Goal: Information Seeking & Learning: Learn about a topic

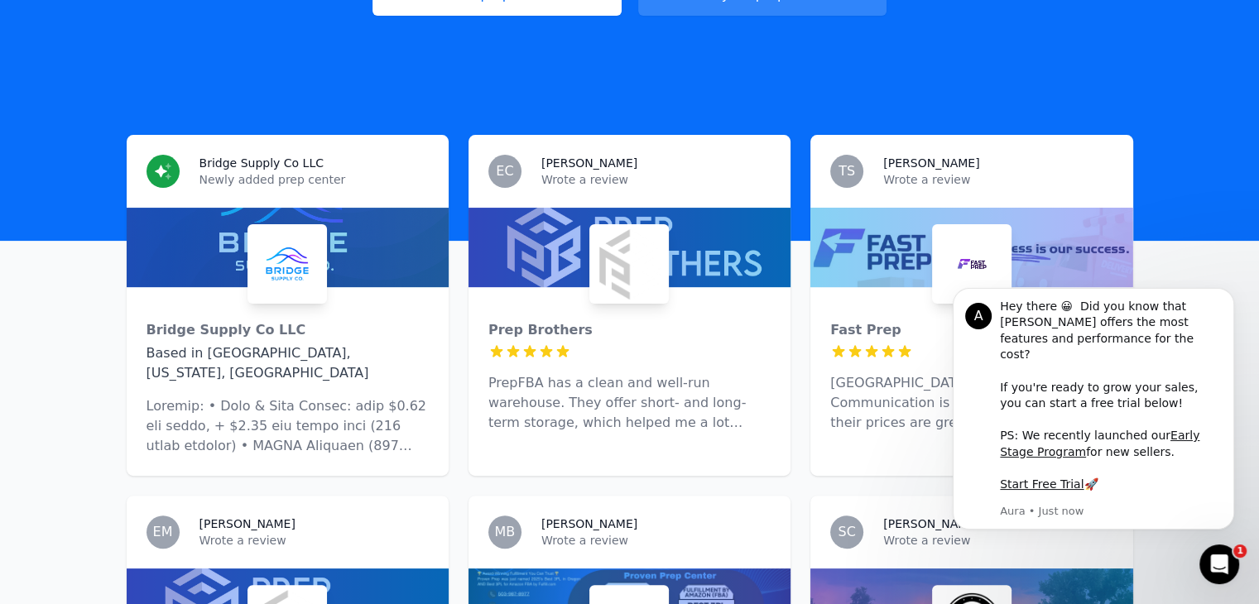
click at [303, 400] on p at bounding box center [288, 426] width 282 height 60
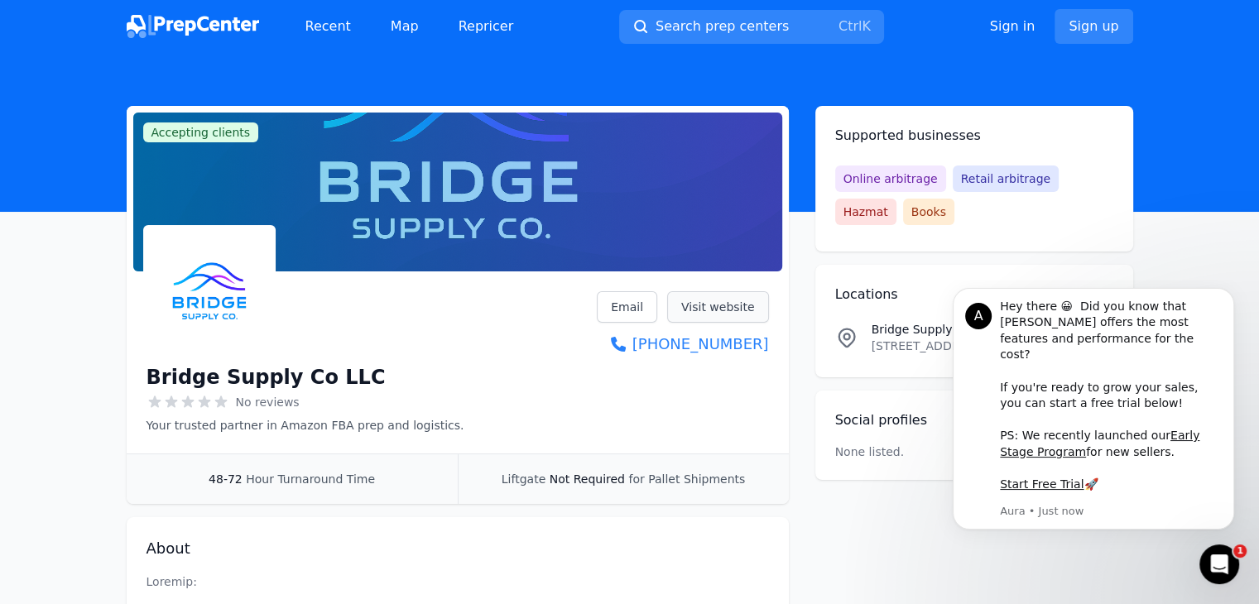
click at [717, 305] on link "Visit website" at bounding box center [718, 306] width 102 height 31
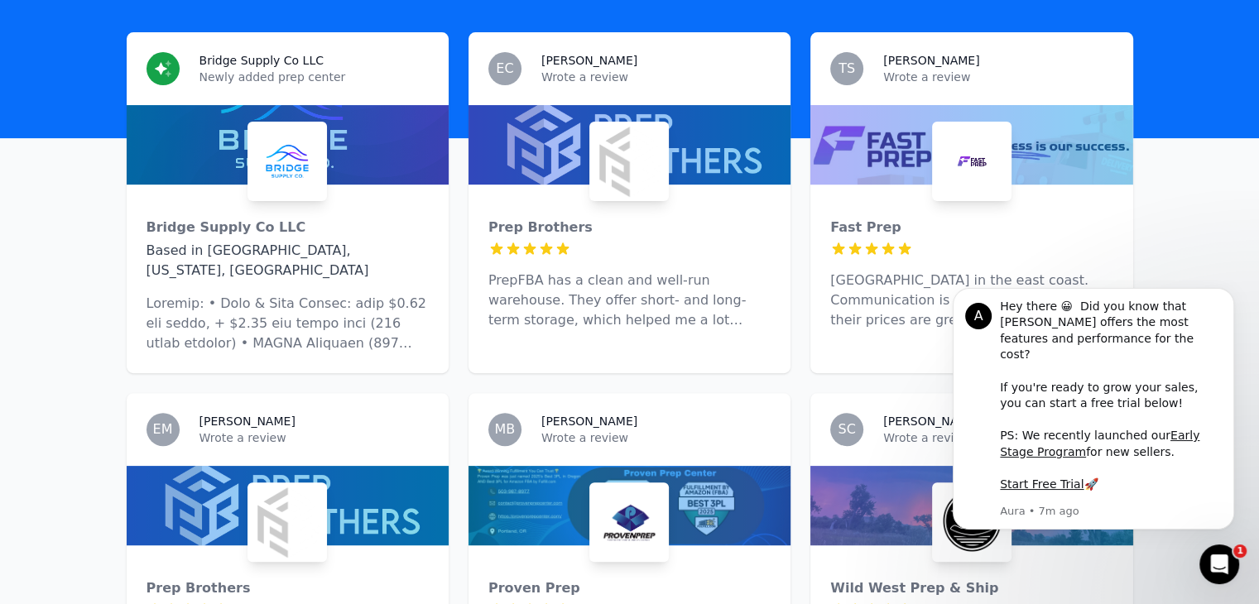
scroll to position [523, 0]
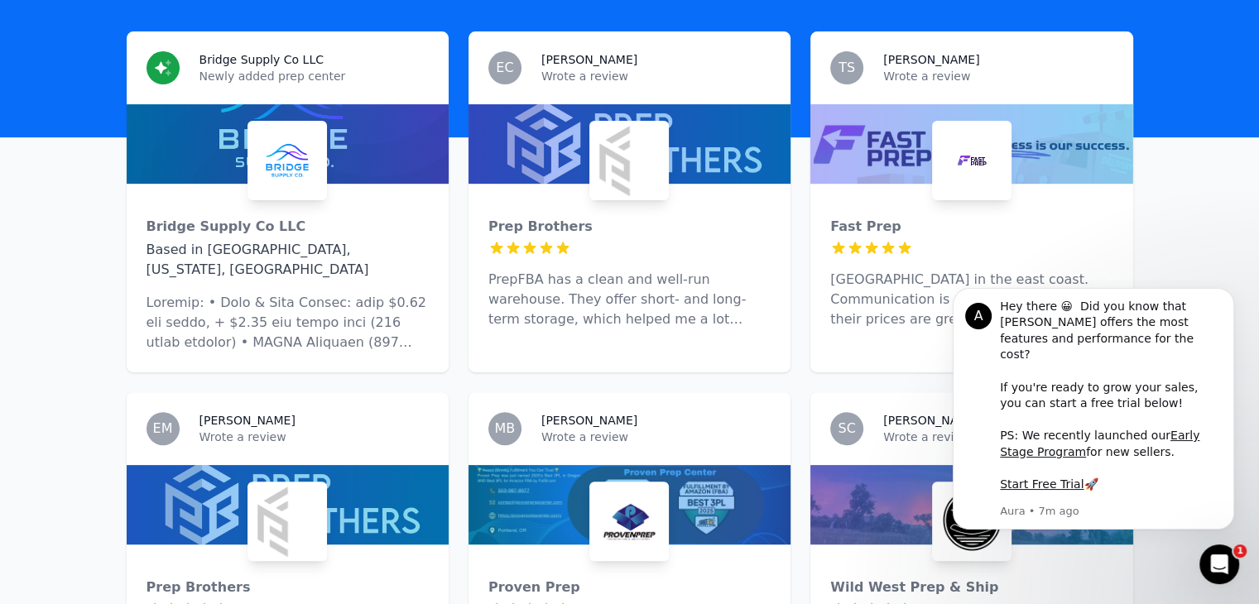
click at [614, 241] on div "Prep Brothers 5 out of 5 stars PrepFBA has a clean and well-run warehouse. They…" at bounding box center [629, 267] width 322 height 166
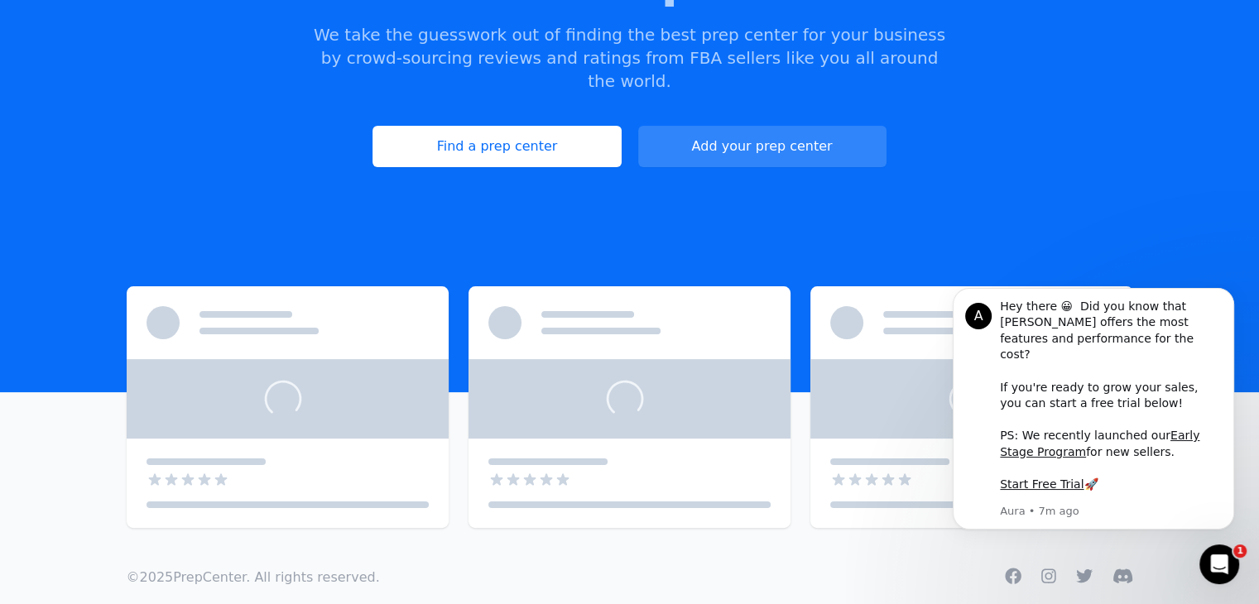
scroll to position [267, 0]
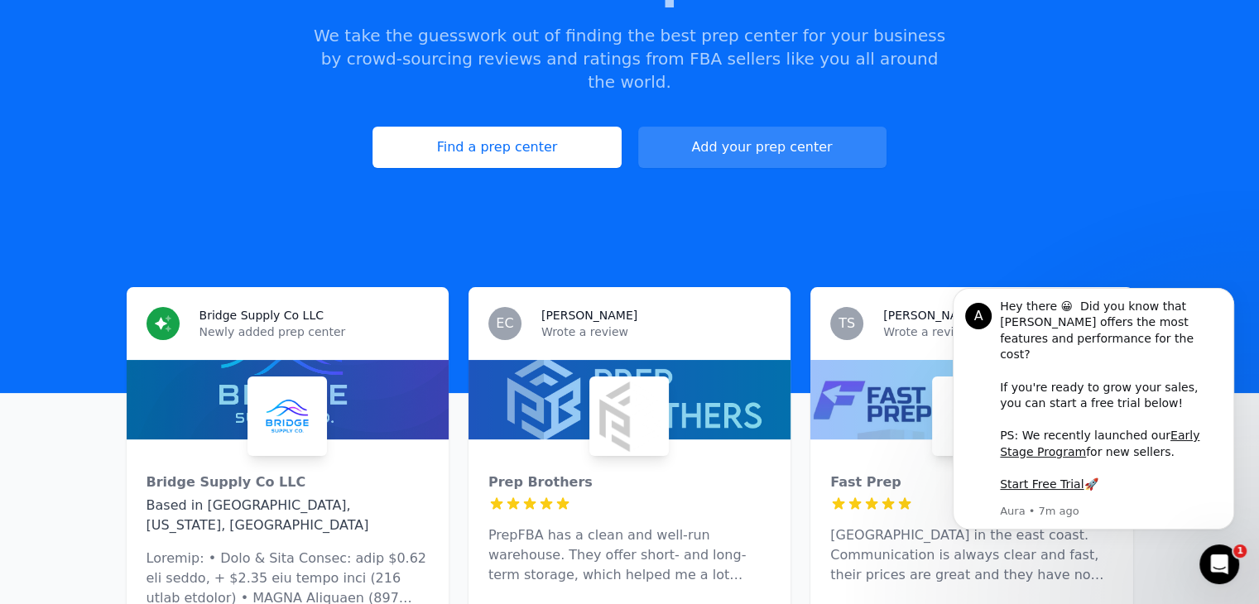
click at [645, 380] on img at bounding box center [629, 416] width 73 height 73
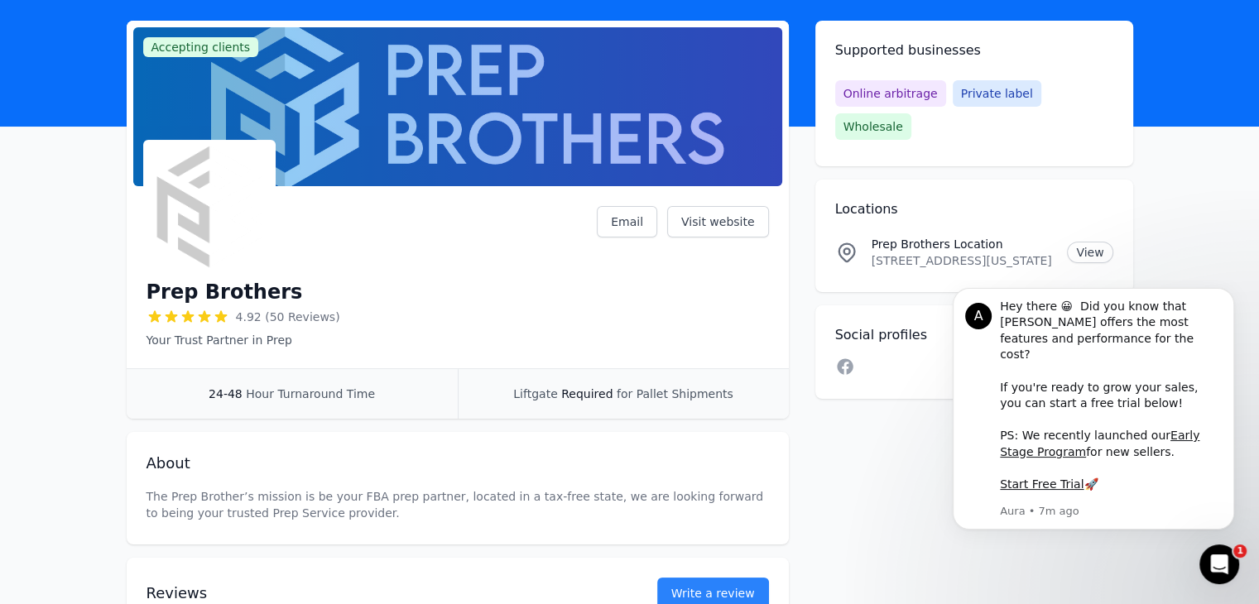
scroll to position [86, 0]
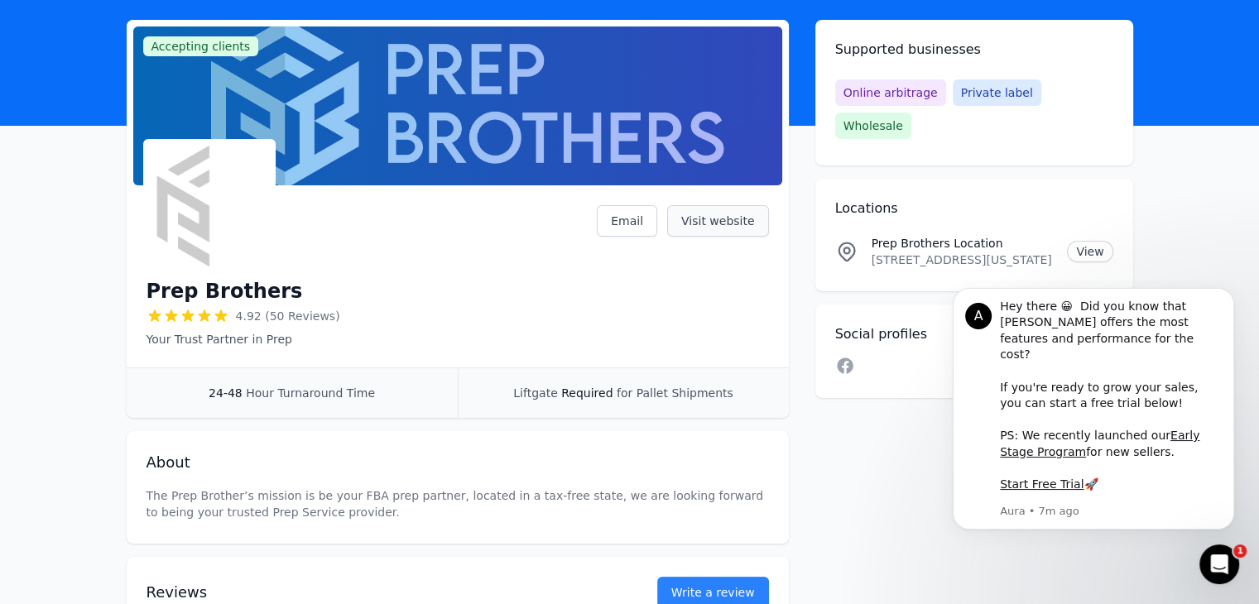
click at [740, 215] on link "Visit website" at bounding box center [718, 220] width 102 height 31
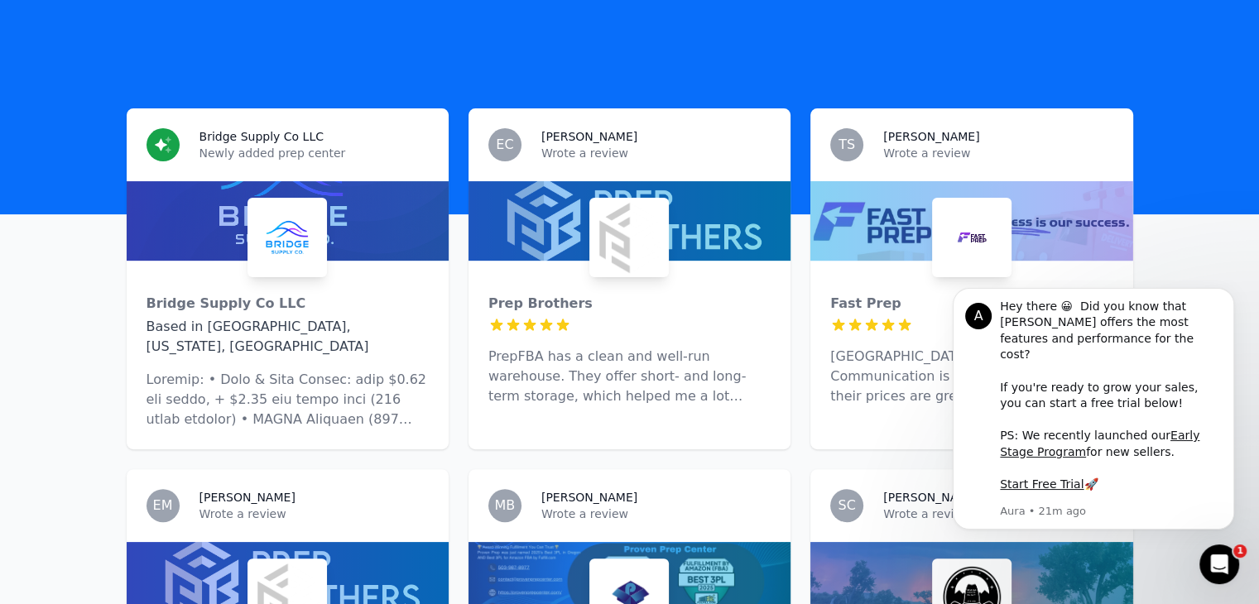
scroll to position [447, 0]
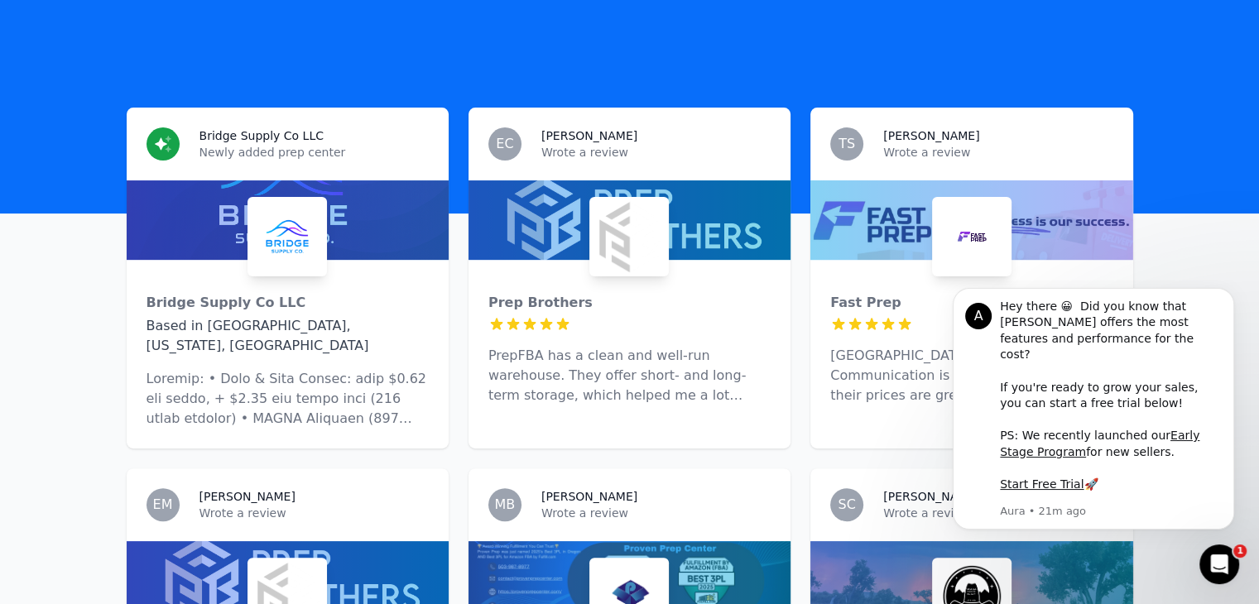
click at [914, 144] on p "Wrote a review" at bounding box center [997, 152] width 229 height 17
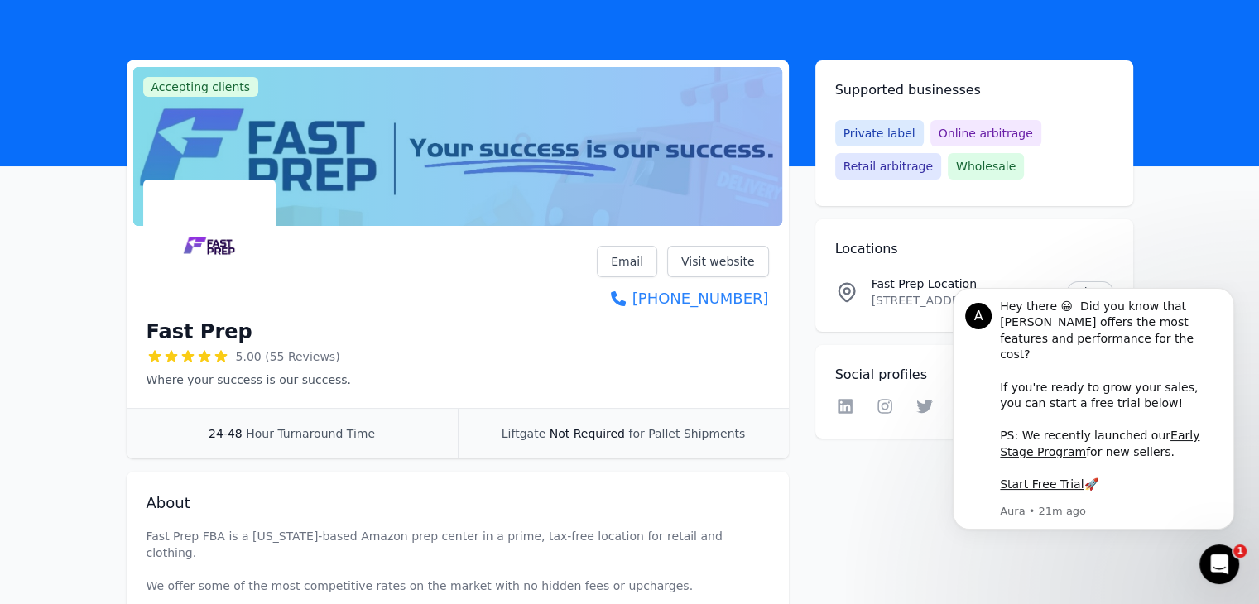
scroll to position [46, 0]
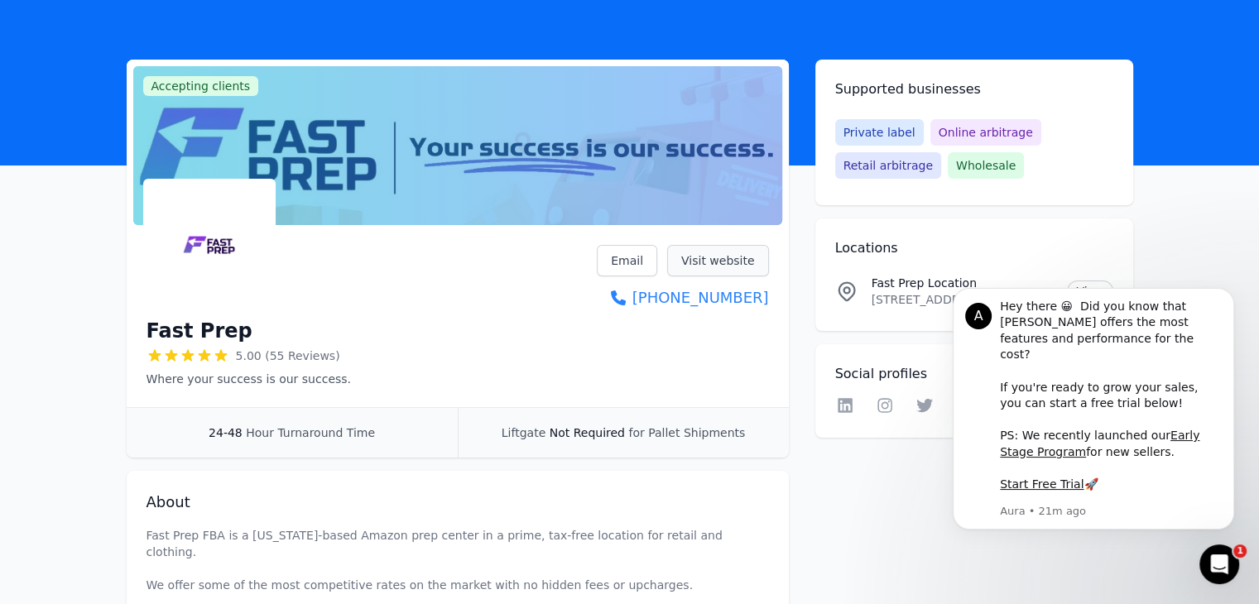
click at [742, 254] on link "Visit website" at bounding box center [718, 260] width 102 height 31
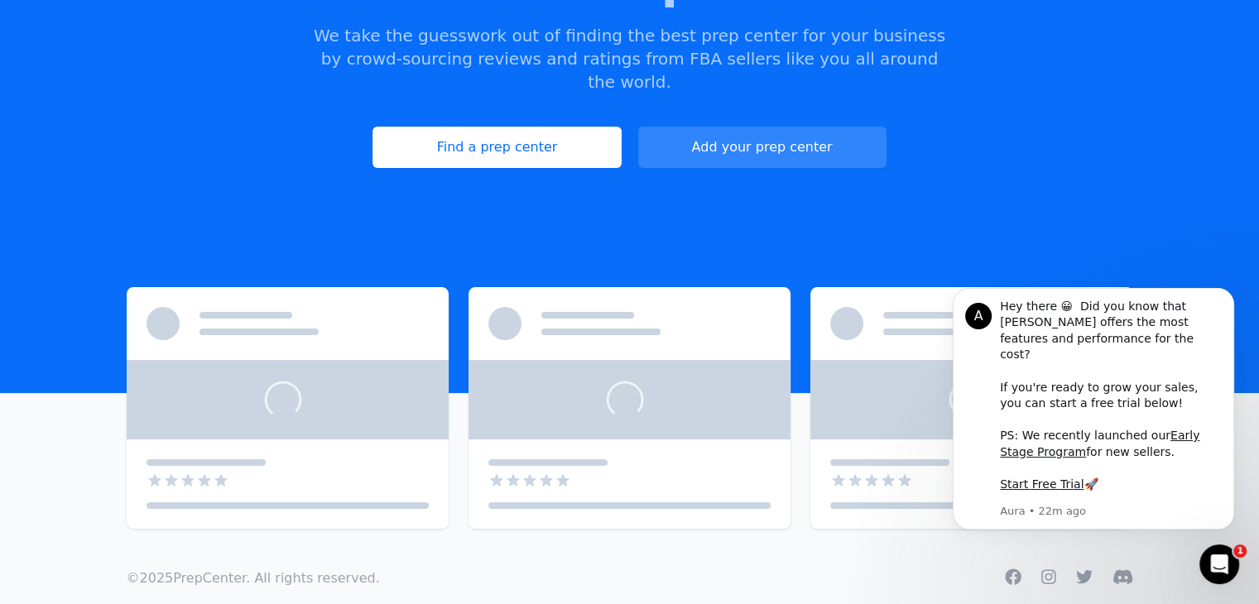
scroll to position [268, 0]
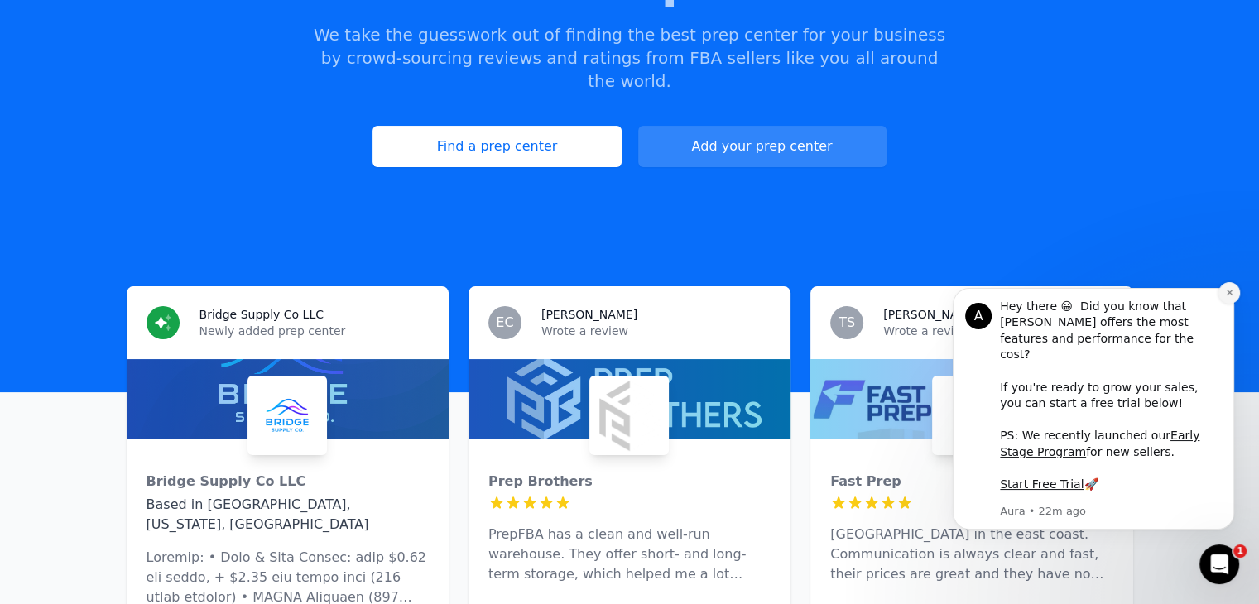
click at [1229, 297] on icon "Dismiss notification" at bounding box center [1229, 292] width 9 height 9
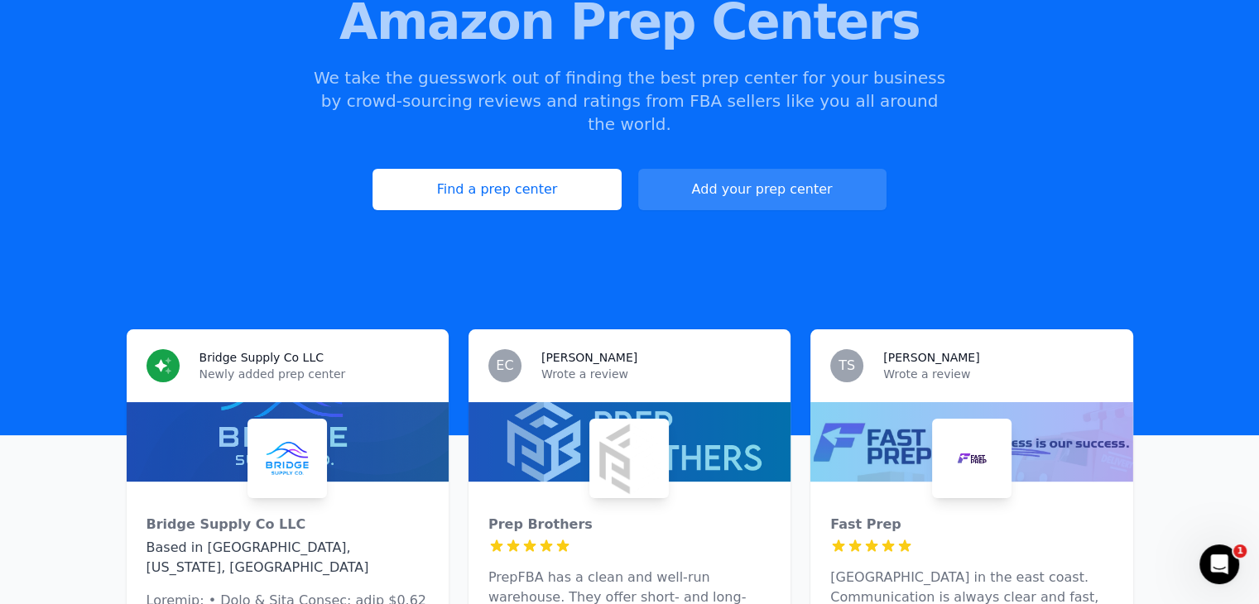
scroll to position [222, 0]
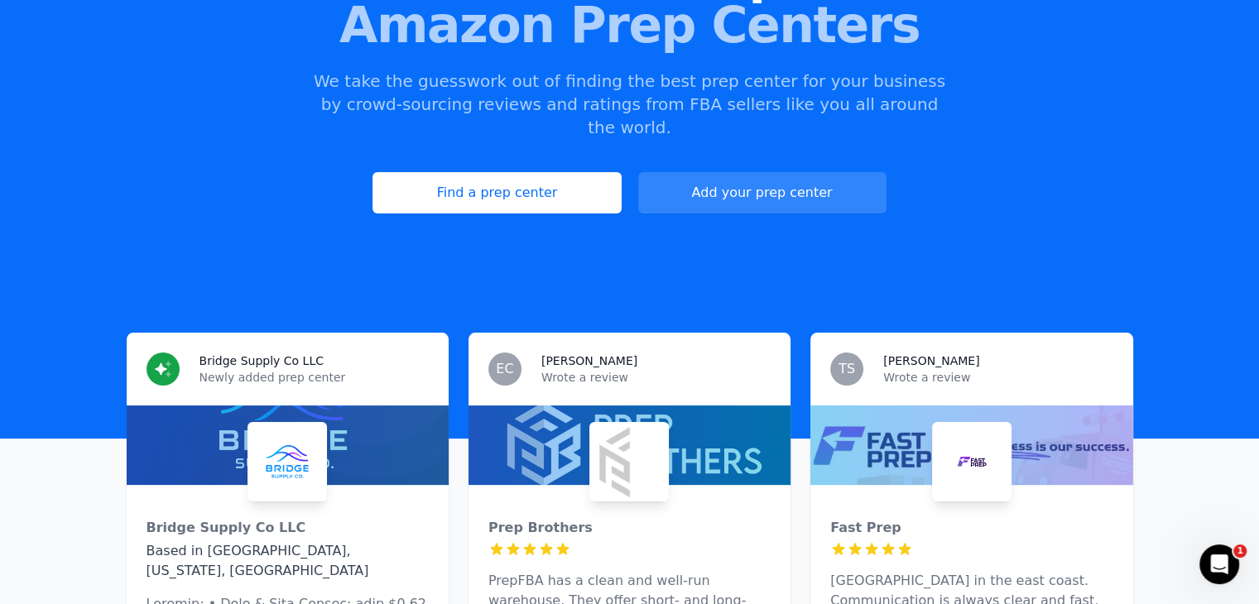
click at [576, 353] on h3 "Elaine C." at bounding box center [589, 361] width 96 height 17
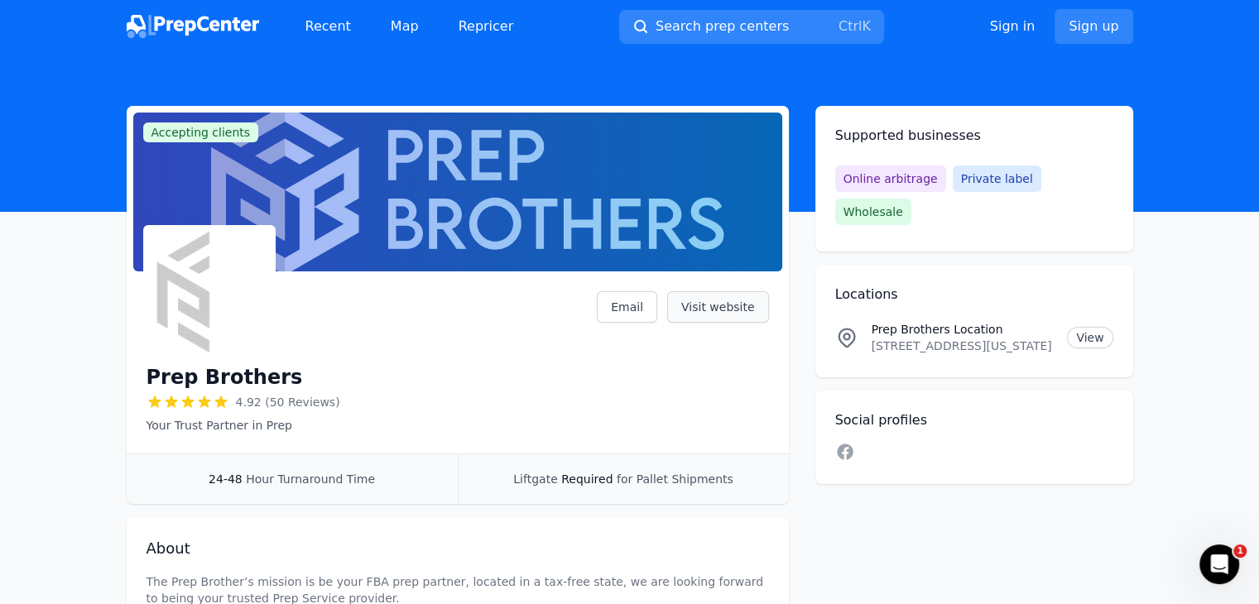
click at [715, 310] on link "Visit website" at bounding box center [718, 306] width 102 height 31
click at [630, 307] on link "Email" at bounding box center [627, 306] width 60 height 31
